Goal: Entertainment & Leisure: Browse casually

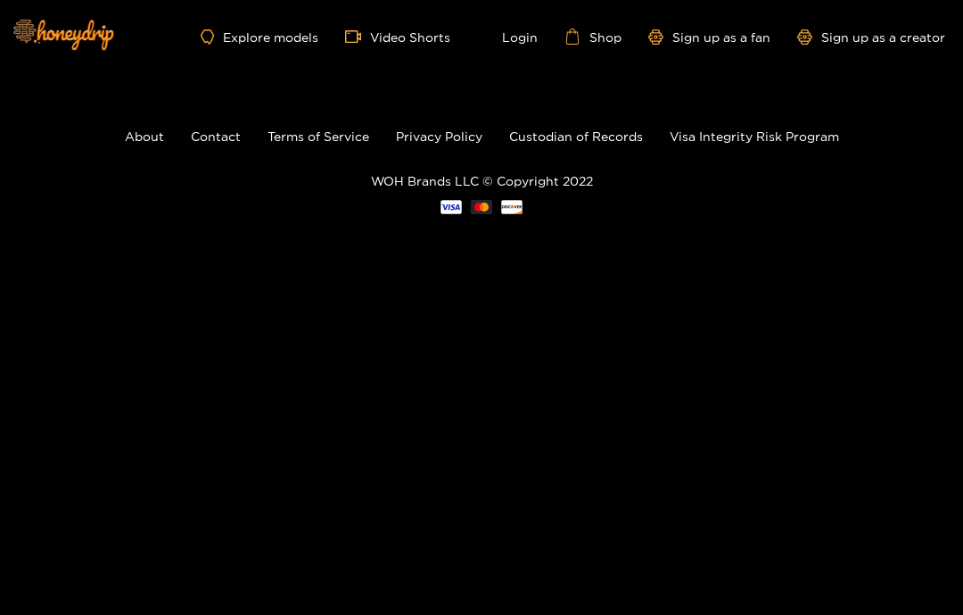
click at [74, 37] on img at bounding box center [62, 33] width 125 height 75
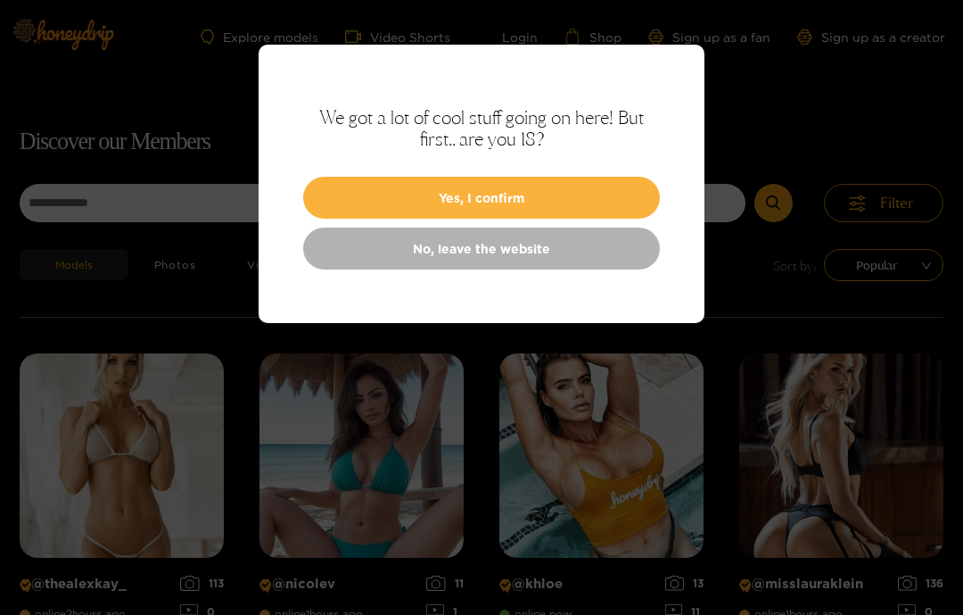
click at [616, 180] on button "Yes, I confirm" at bounding box center [481, 198] width 357 height 42
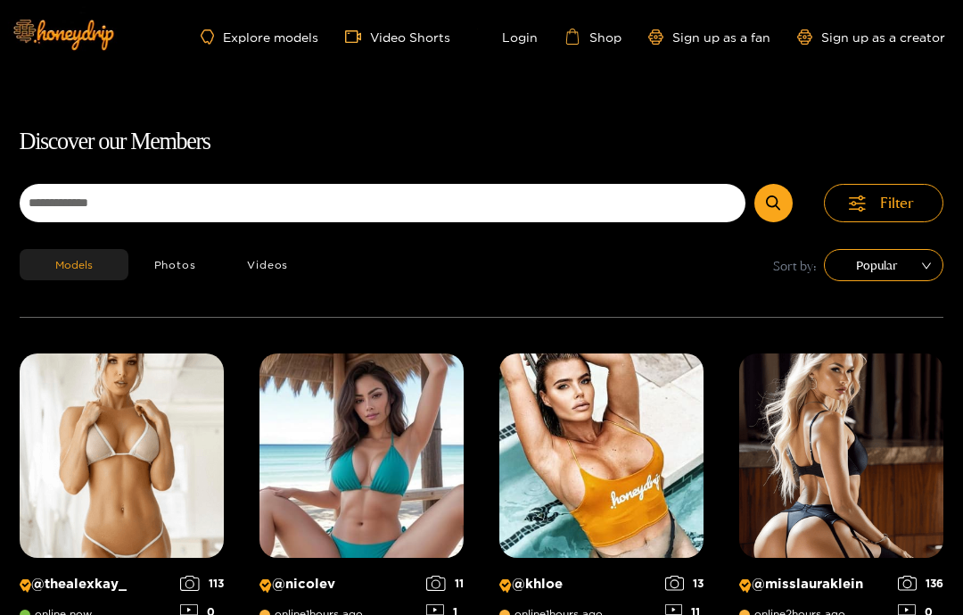
click at [251, 39] on link "Explore models" at bounding box center [260, 36] width 118 height 15
click at [264, 37] on link "Explore models" at bounding box center [260, 36] width 118 height 15
click at [250, 255] on button "Videos" at bounding box center [267, 264] width 93 height 31
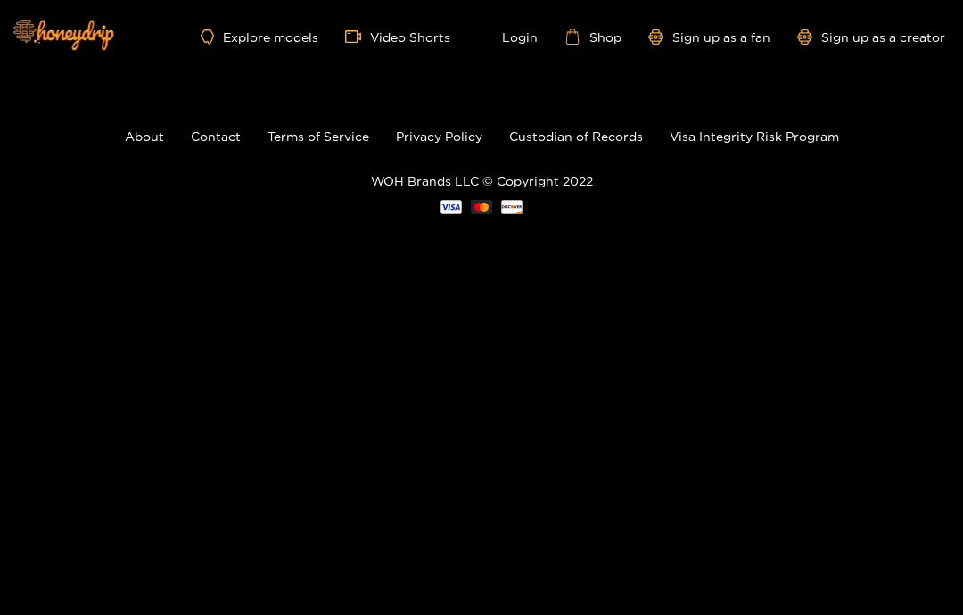
click at [253, 44] on link "Explore models" at bounding box center [260, 36] width 118 height 15
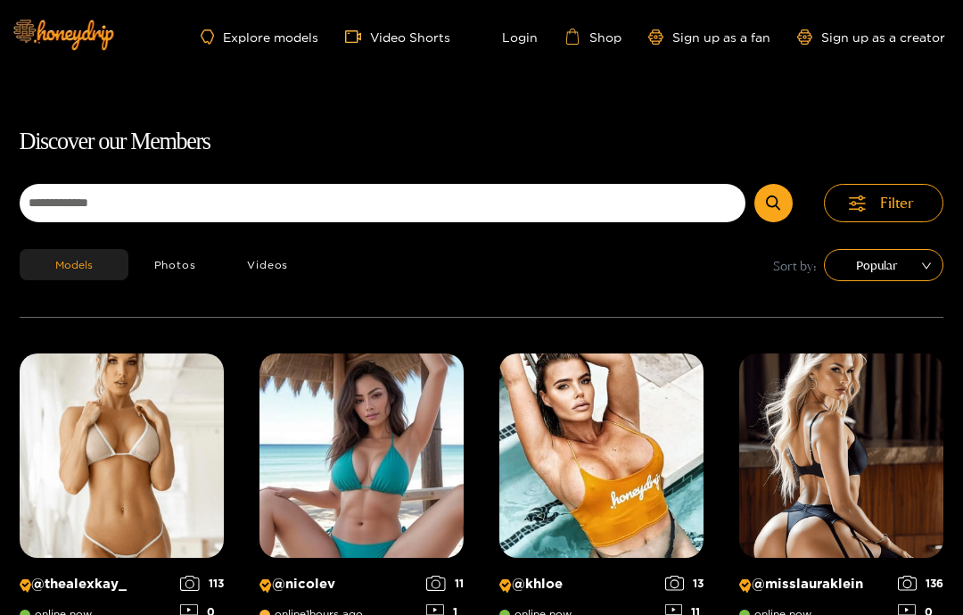
click at [918, 266] on span "Popular" at bounding box center [883, 265] width 93 height 27
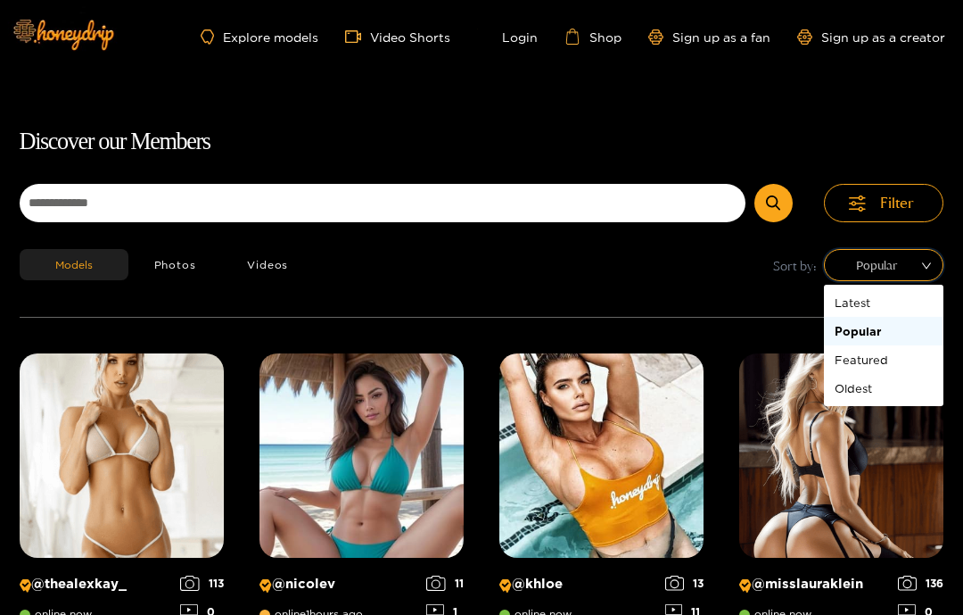
scroll to position [61, 0]
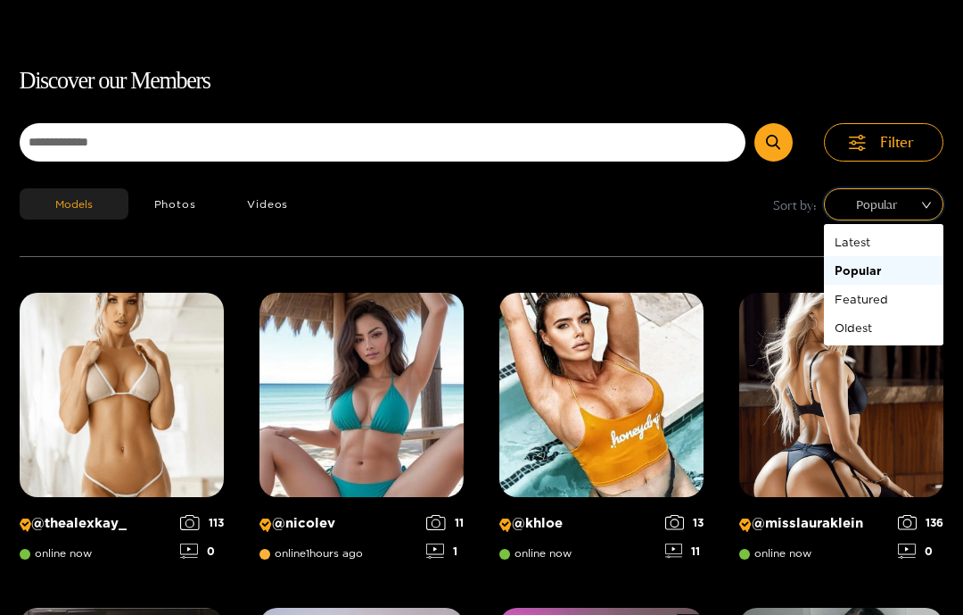
click at [909, 274] on div "Popular" at bounding box center [884, 270] width 98 height 20
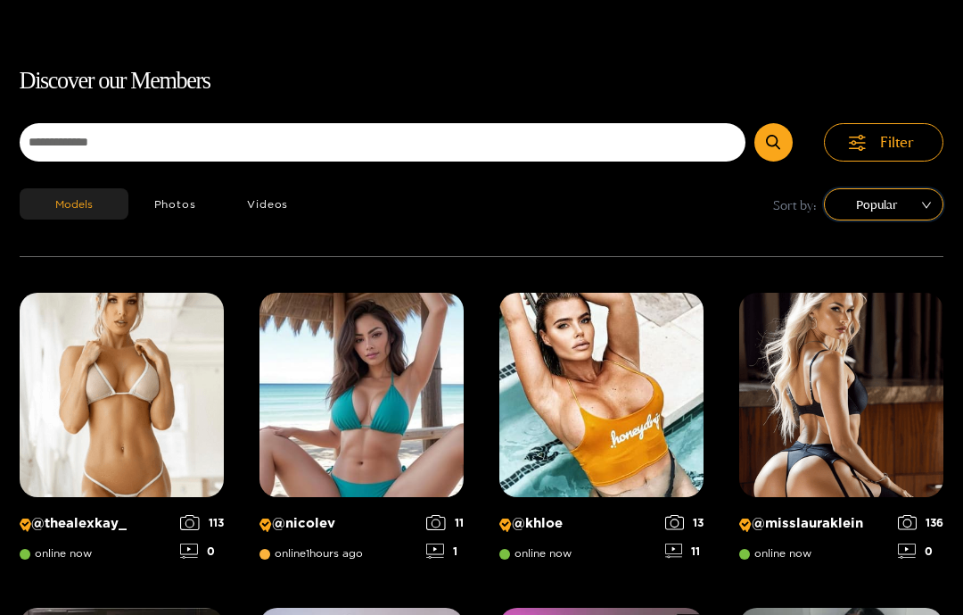
click at [902, 206] on span "Popular" at bounding box center [883, 204] width 93 height 27
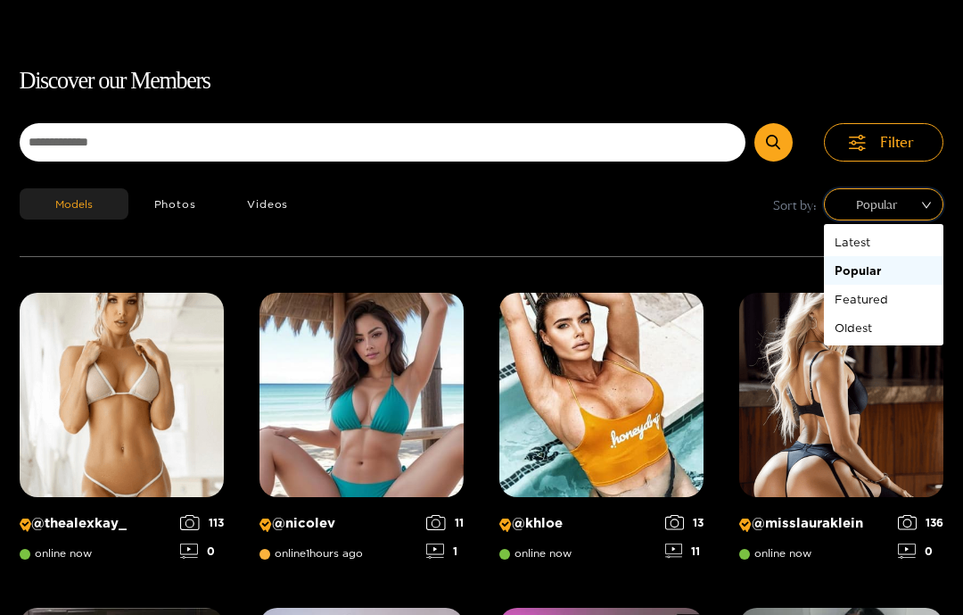
click at [638, 194] on div "Models Photos Videos Sort by: Popular" at bounding box center [482, 222] width 925 height 68
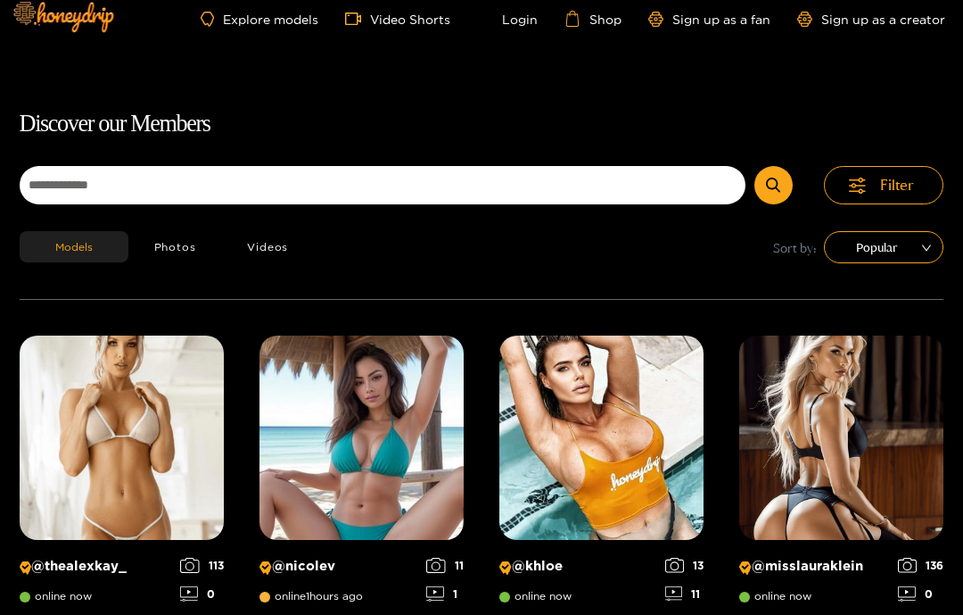
scroll to position [0, 0]
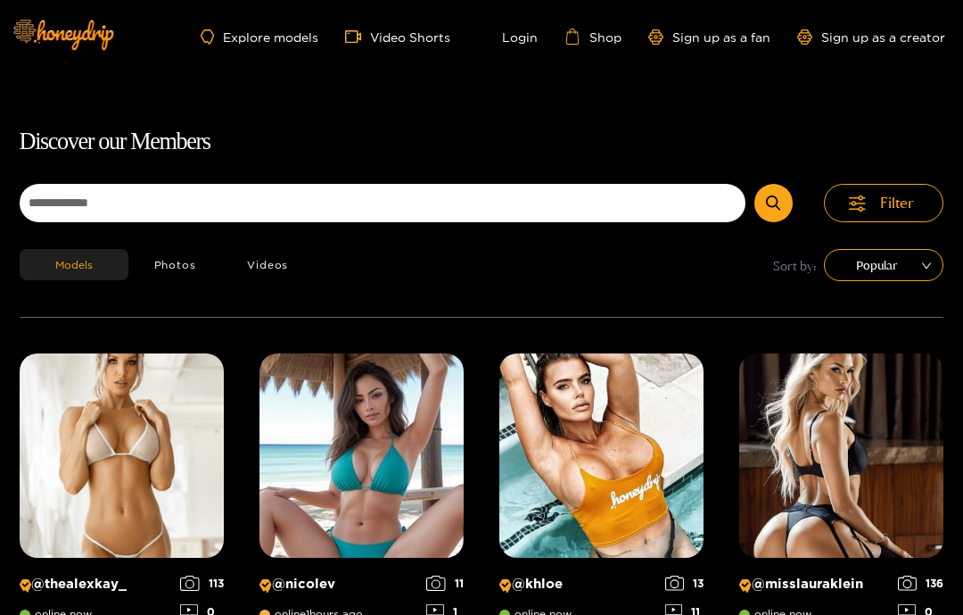
click at [247, 35] on link "Explore models" at bounding box center [260, 36] width 118 height 15
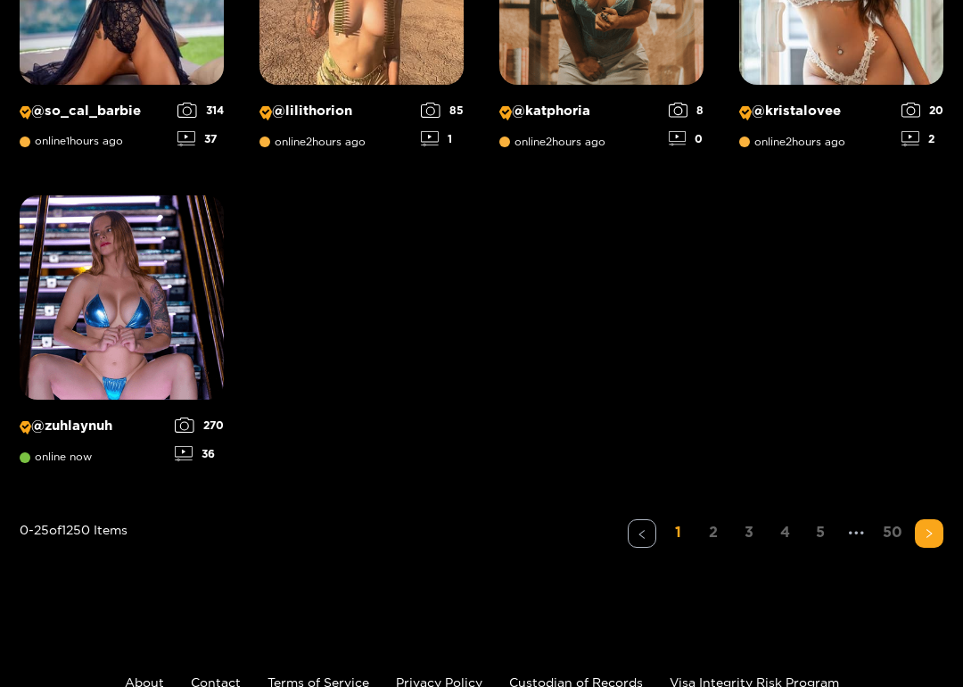
scroll to position [2174, 0]
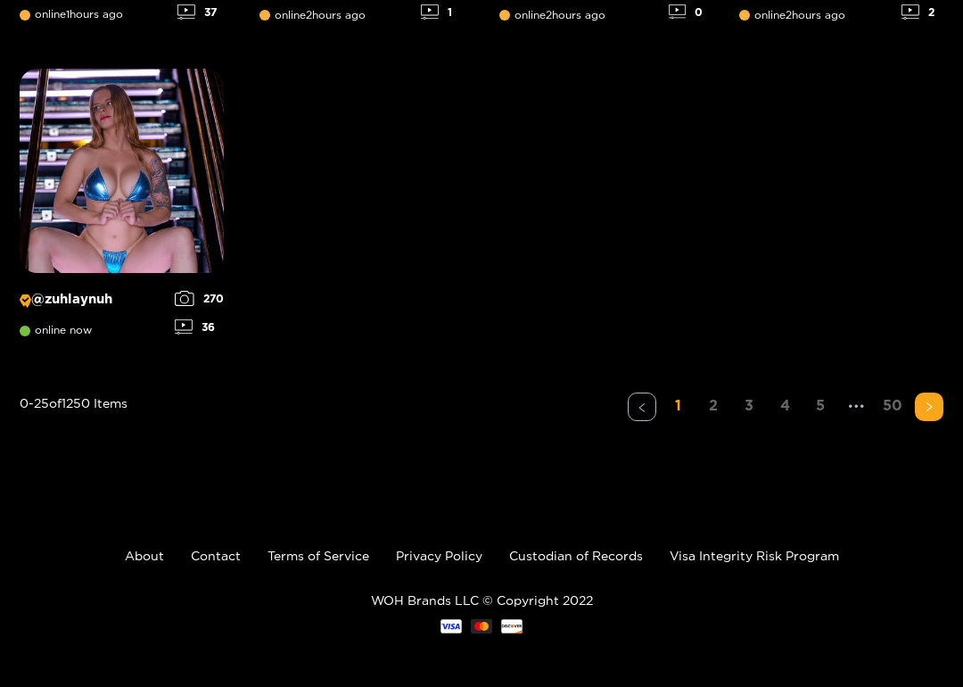
click at [931, 413] on button "button" at bounding box center [929, 406] width 29 height 29
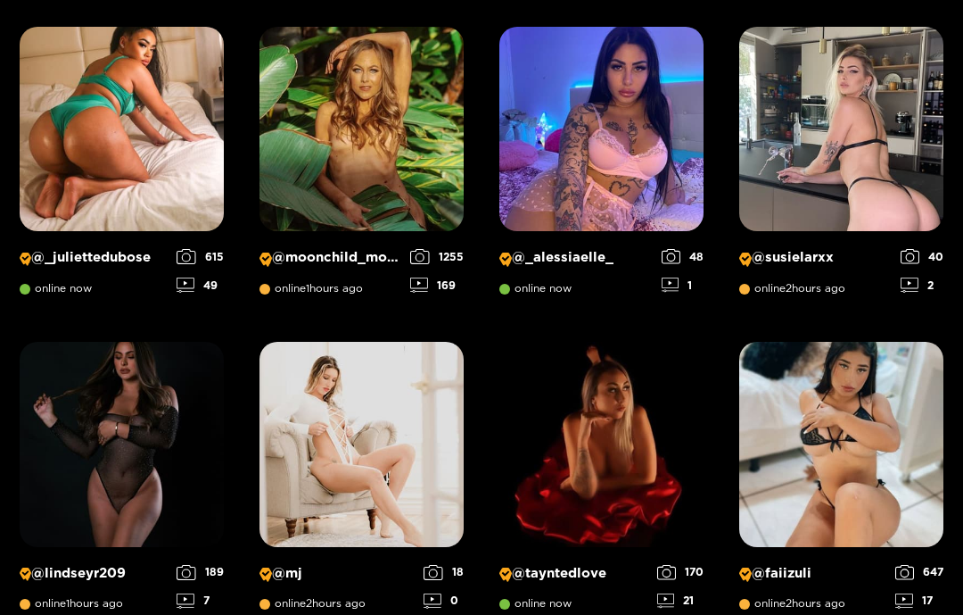
scroll to position [592, 0]
